Goal: Task Accomplishment & Management: Use online tool/utility

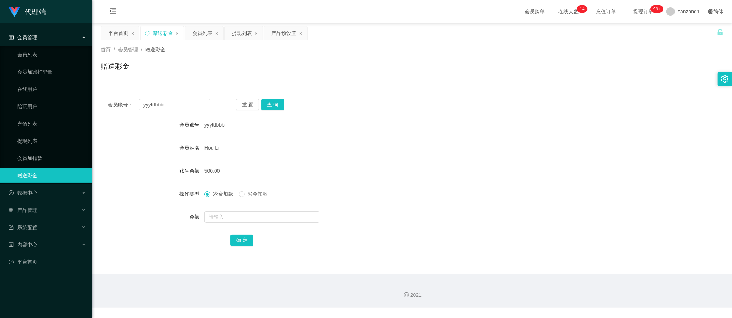
click at [101, 94] on div "会员账号： yyytttbbb 重 置 查 询 会员账号 yyytttbbb 会员姓名 [PERSON_NAME] 账号余额 500.00 操作类型 彩金加款…" at bounding box center [412, 177] width 623 height 171
type input "58583667"
click at [274, 104] on button "查 询" at bounding box center [272, 104] width 23 height 11
click at [224, 213] on input "text" at bounding box center [261, 216] width 115 height 11
type input "500"
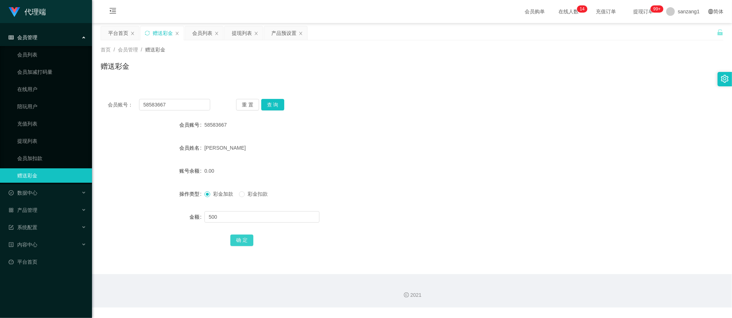
click at [240, 236] on button "确 定" at bounding box center [241, 239] width 23 height 11
drag, startPoint x: 180, startPoint y: 103, endPoint x: 98, endPoint y: 98, distance: 81.7
click at [98, 98] on main "关闭左侧 关闭右侧 关闭其它 刷新页面 平台首页 赠送彩金 会员列表 提现列表 产品预设置 首页 / 会员管理 / 赠送彩金 / 赠送彩金 会员账号： 585…" at bounding box center [412, 148] width 640 height 251
click at [290, 106] on div "重 置 查 询" at bounding box center [287, 104] width 102 height 11
click at [285, 107] on div "重 置 查 询" at bounding box center [287, 104] width 102 height 11
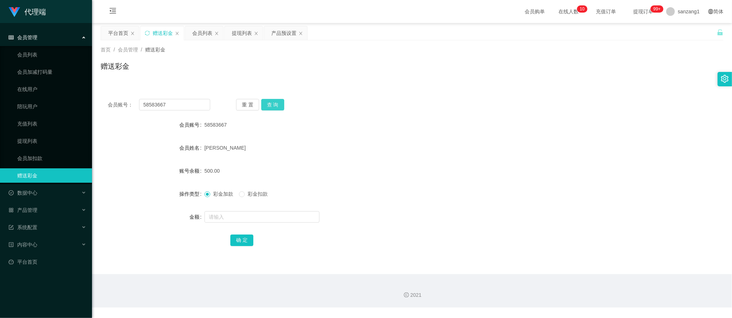
click at [281, 107] on button "查 询" at bounding box center [272, 104] width 23 height 11
click at [280, 107] on button "查 询" at bounding box center [272, 104] width 23 height 11
